Goal: Information Seeking & Learning: Understand process/instructions

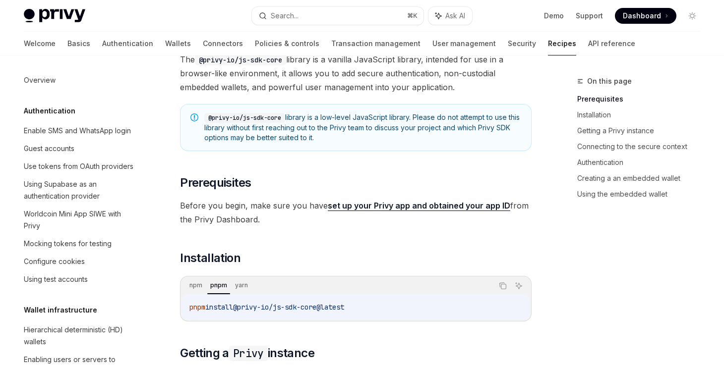
scroll to position [1150, 0]
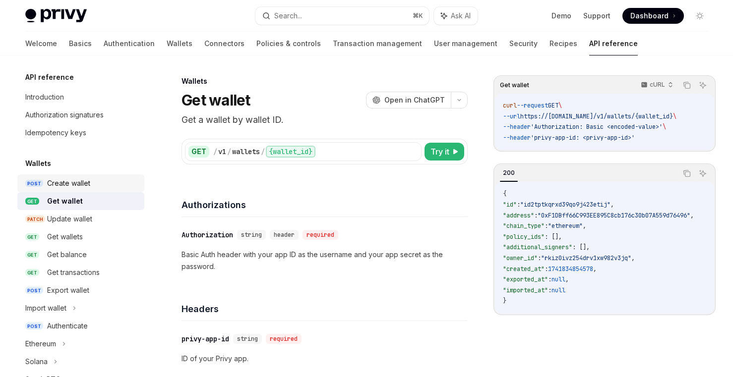
scroll to position [862, 0]
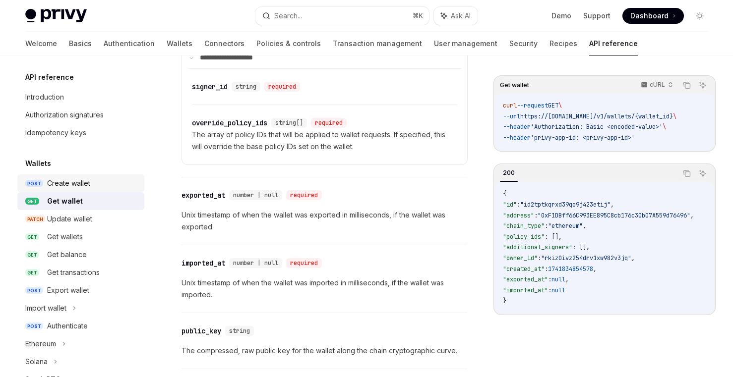
click at [79, 183] on div "Create wallet" at bounding box center [68, 183] width 43 height 12
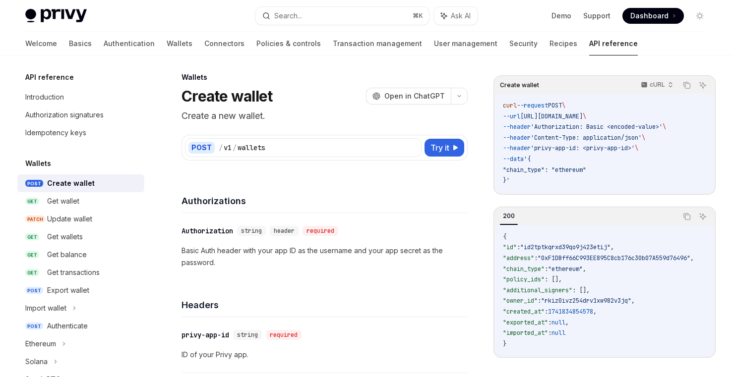
scroll to position [4, 0]
click at [81, 181] on div "Create wallet" at bounding box center [71, 183] width 48 height 12
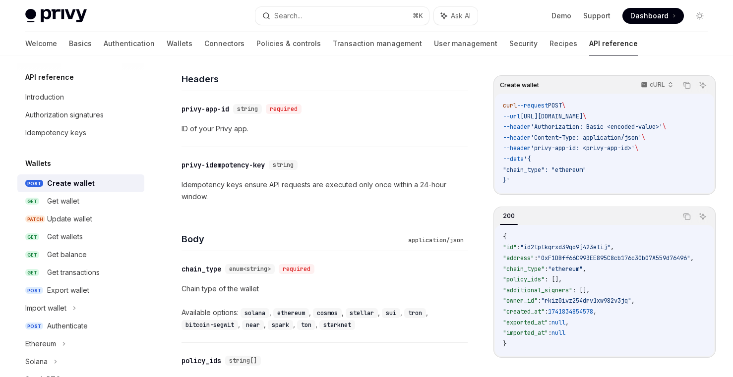
scroll to position [231, 0]
click at [88, 203] on div "Get wallet" at bounding box center [92, 201] width 91 height 12
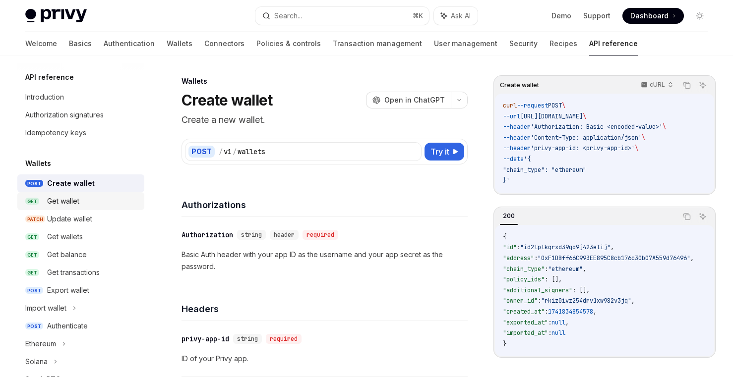
type textarea "*"
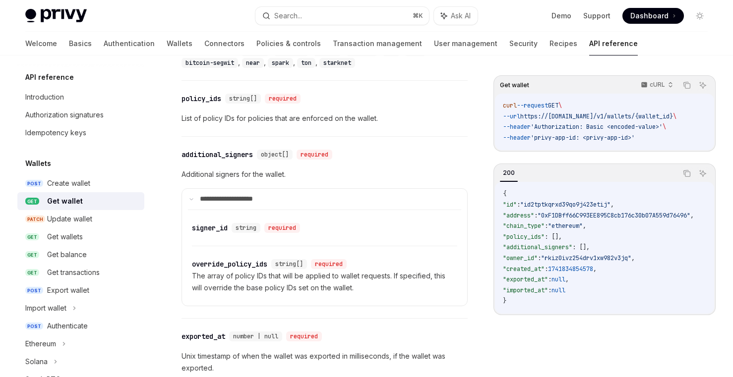
scroll to position [730, 0]
